Goal: Information Seeking & Learning: Find specific fact

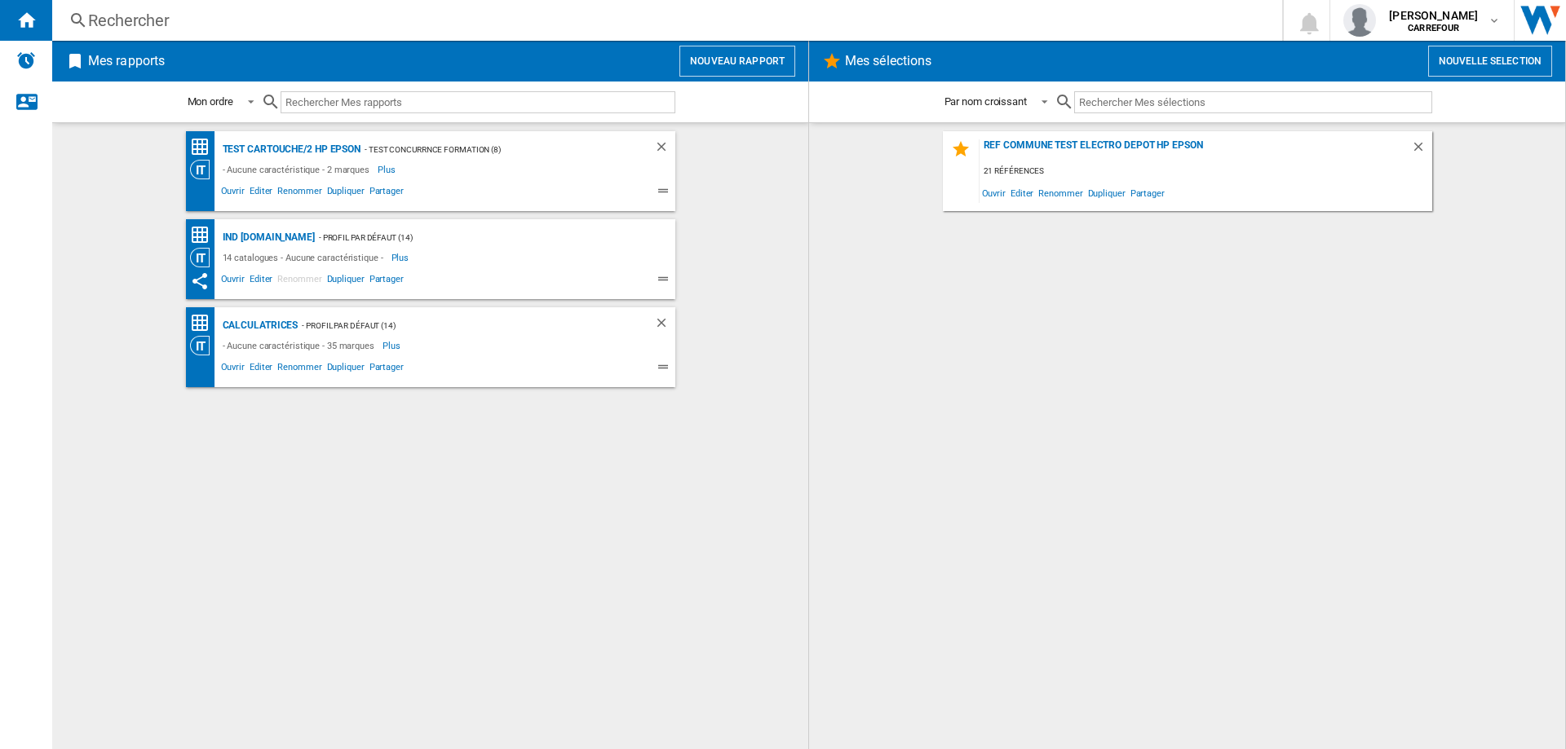
click at [190, 21] on div "Rechercher" at bounding box center [663, 20] width 1151 height 23
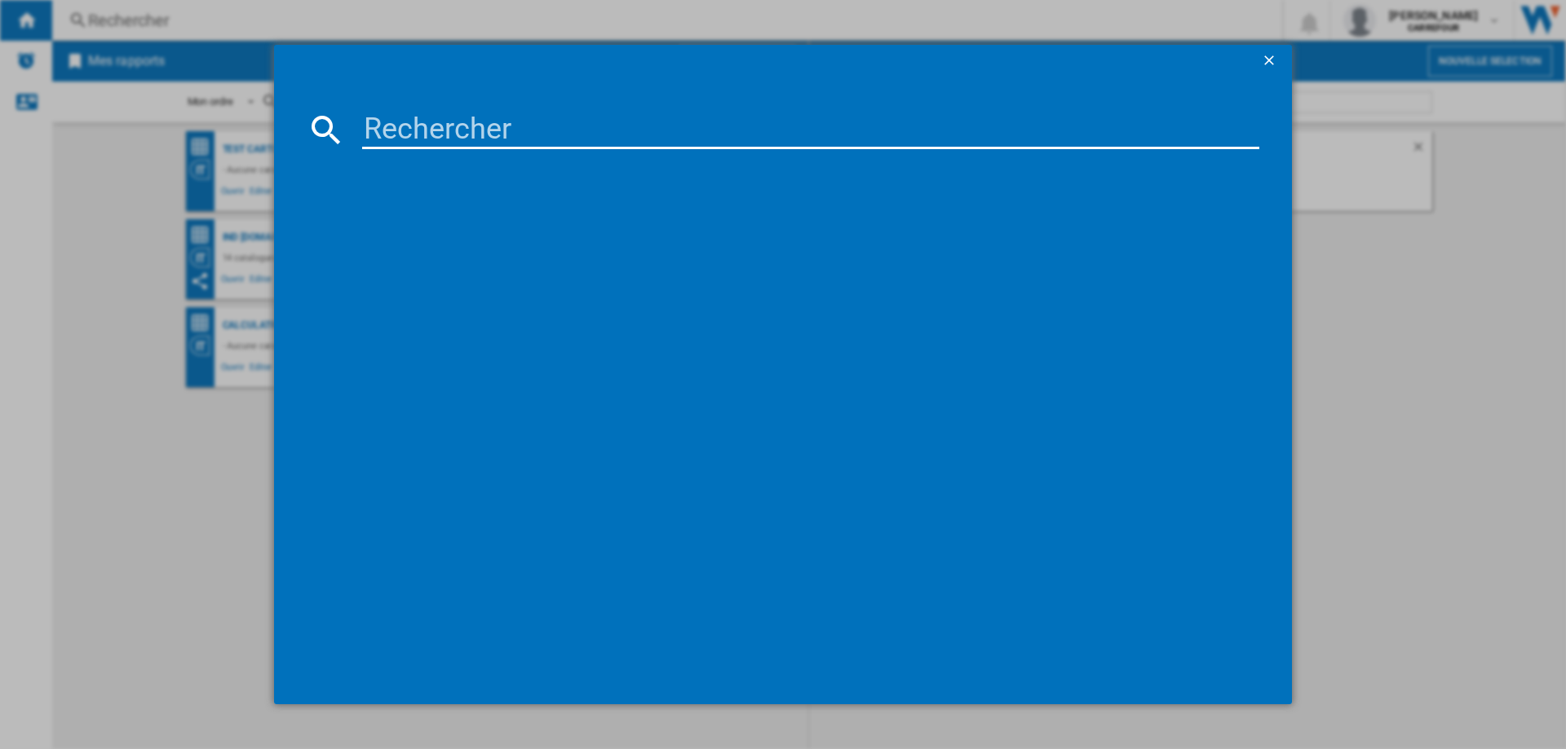
click at [621, 138] on input at bounding box center [810, 129] width 897 height 39
paste input "3045380017320"
type input "3045380017320"
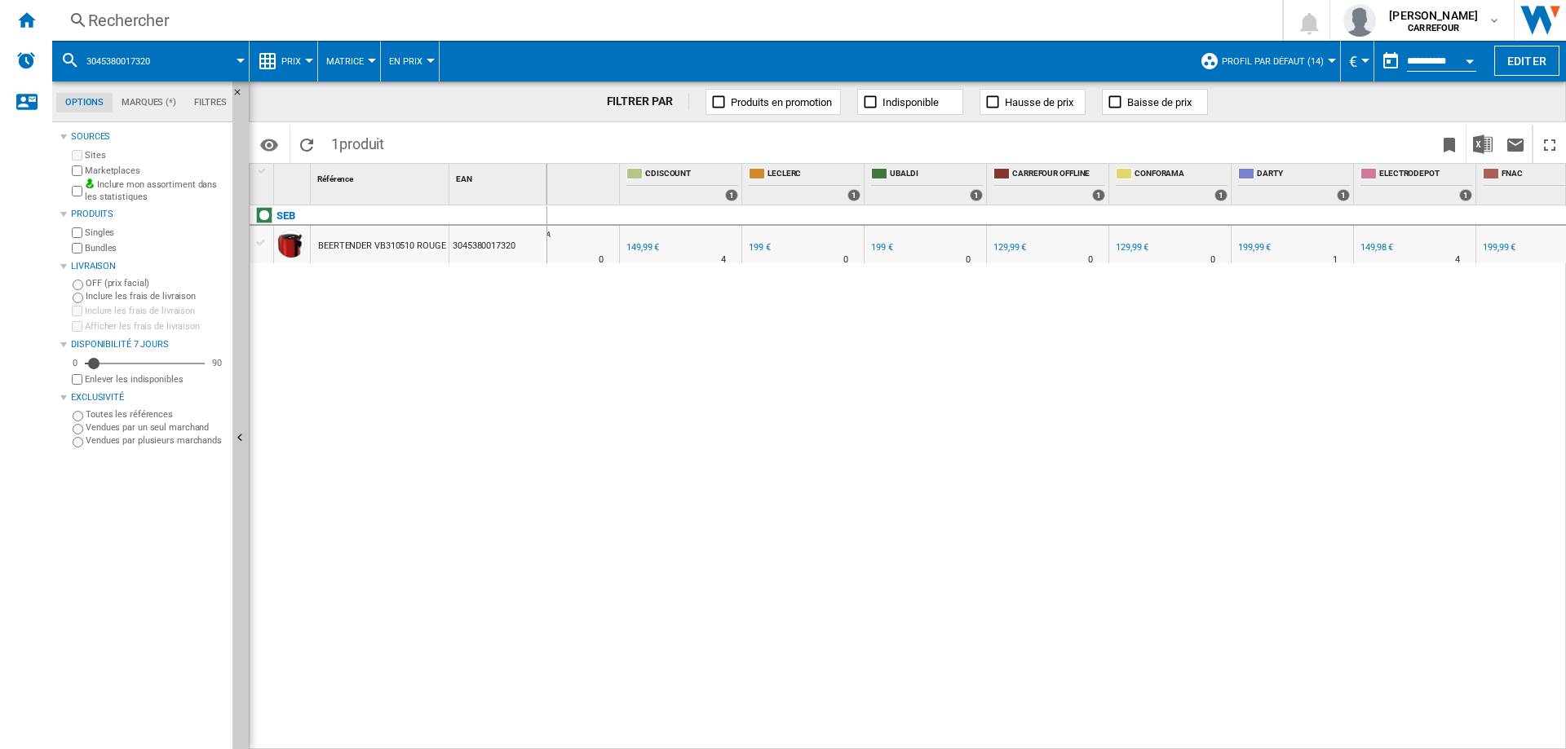
scroll to position [0, 163]
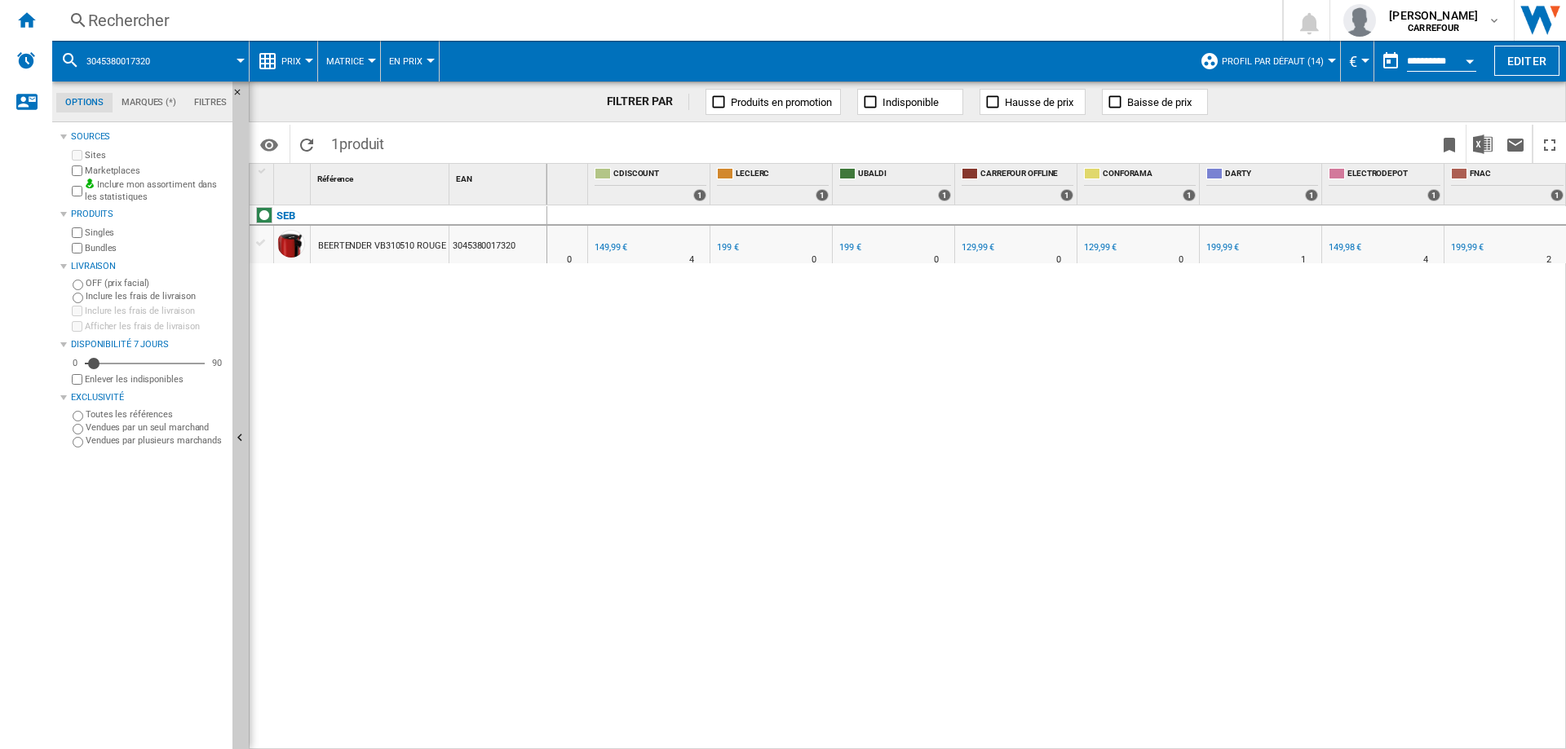
click at [722, 251] on div "199 €" at bounding box center [728, 247] width 22 height 11
click at [1217, 248] on div "199,99 €" at bounding box center [1222, 247] width 33 height 11
click at [724, 243] on div "199 €" at bounding box center [728, 247] width 22 height 11
drag, startPoint x: 518, startPoint y: 241, endPoint x: 454, endPoint y: 243, distance: 63.6
click at [454, 243] on div "3045380017320" at bounding box center [497, 245] width 97 height 38
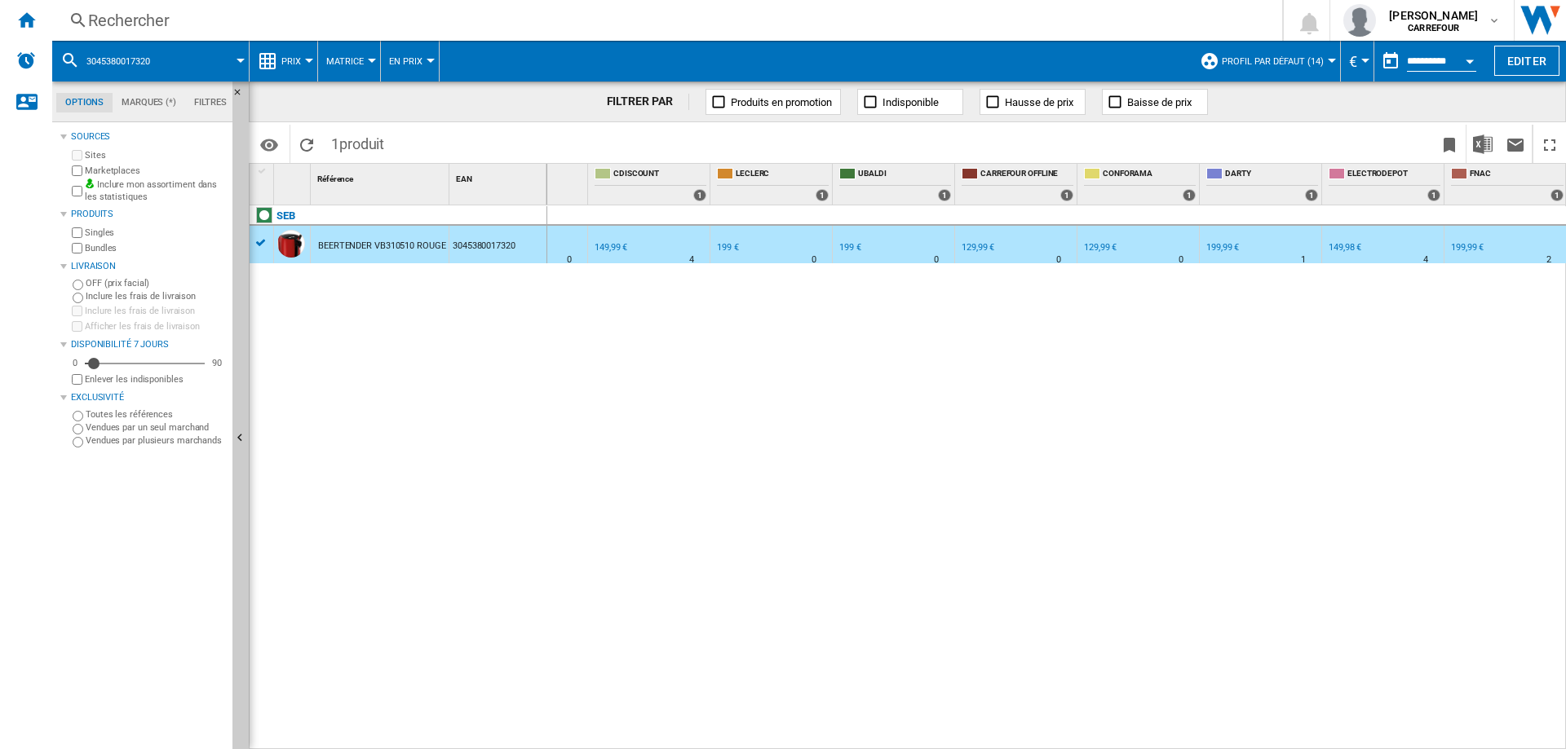
click at [1092, 245] on div "129,99 €" at bounding box center [1100, 247] width 33 height 11
